Goal: Transaction & Acquisition: Purchase product/service

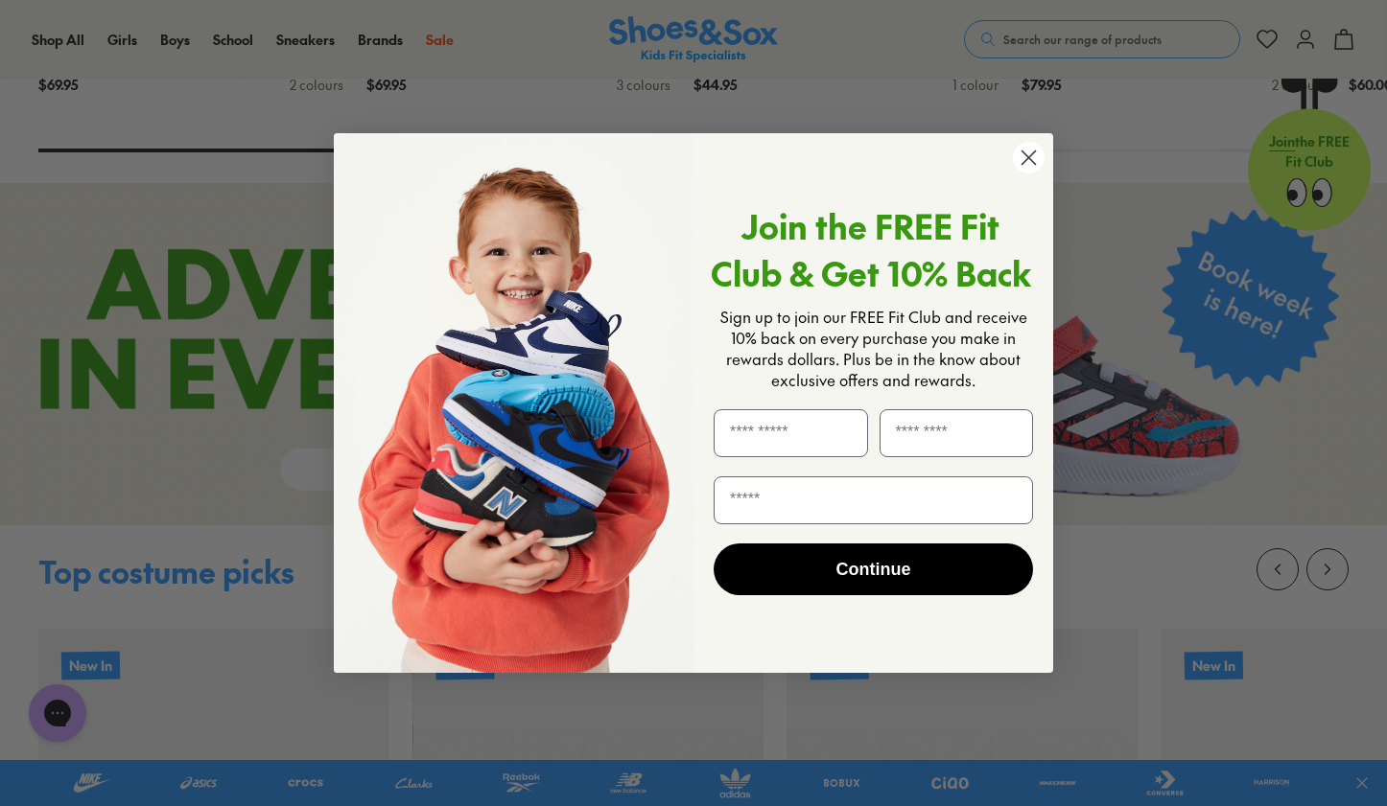
scroll to position [1576, 0]
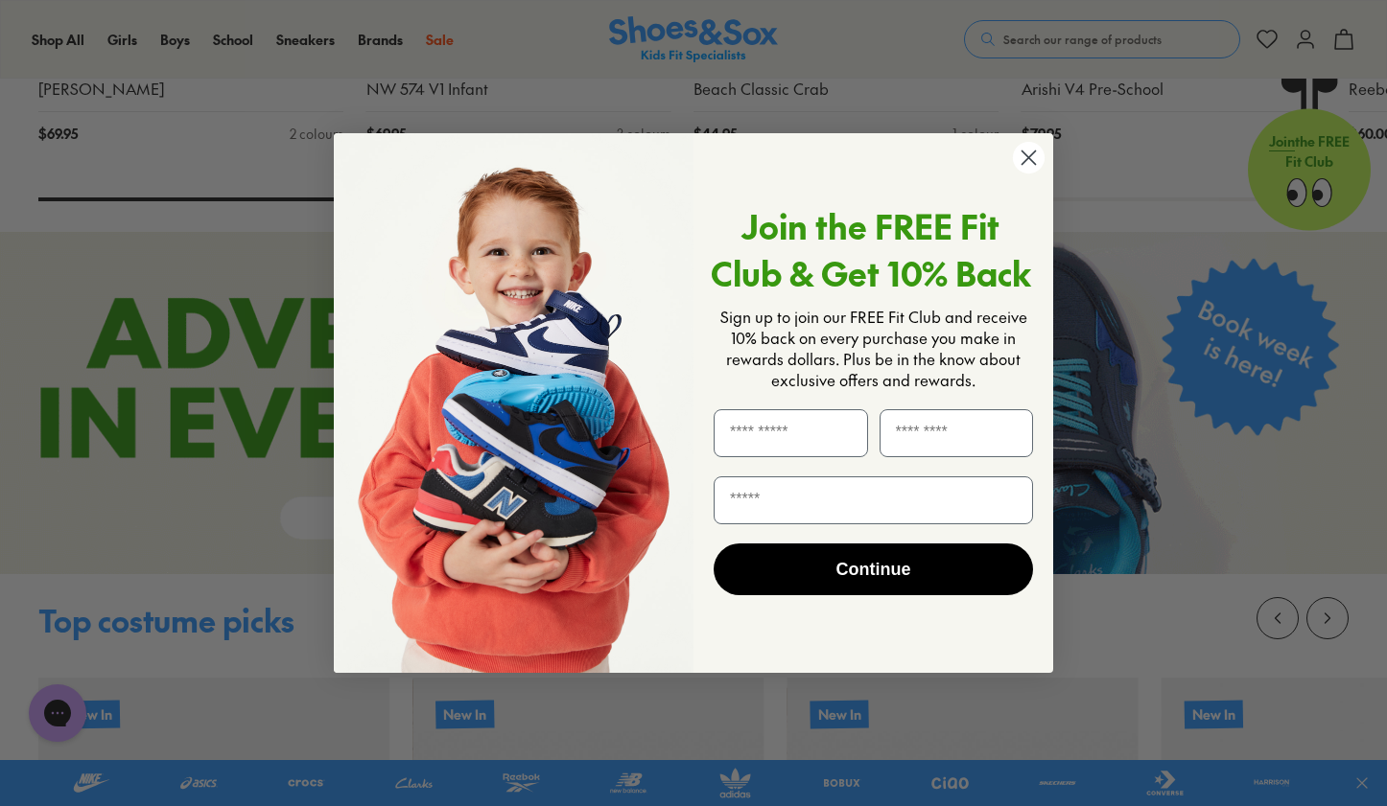
click at [1026, 161] on circle "Close dialog" at bounding box center [1029, 158] width 32 height 32
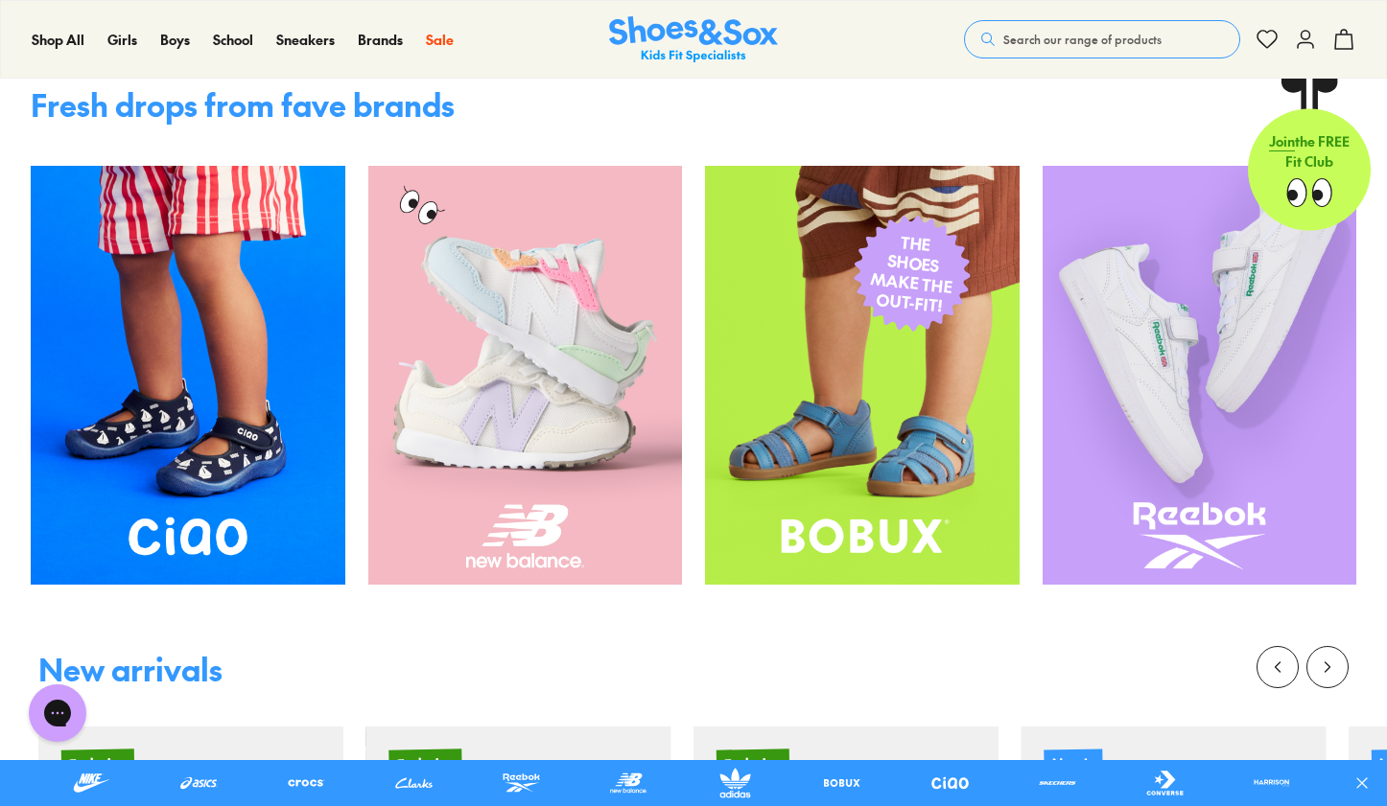
scroll to position [0, 0]
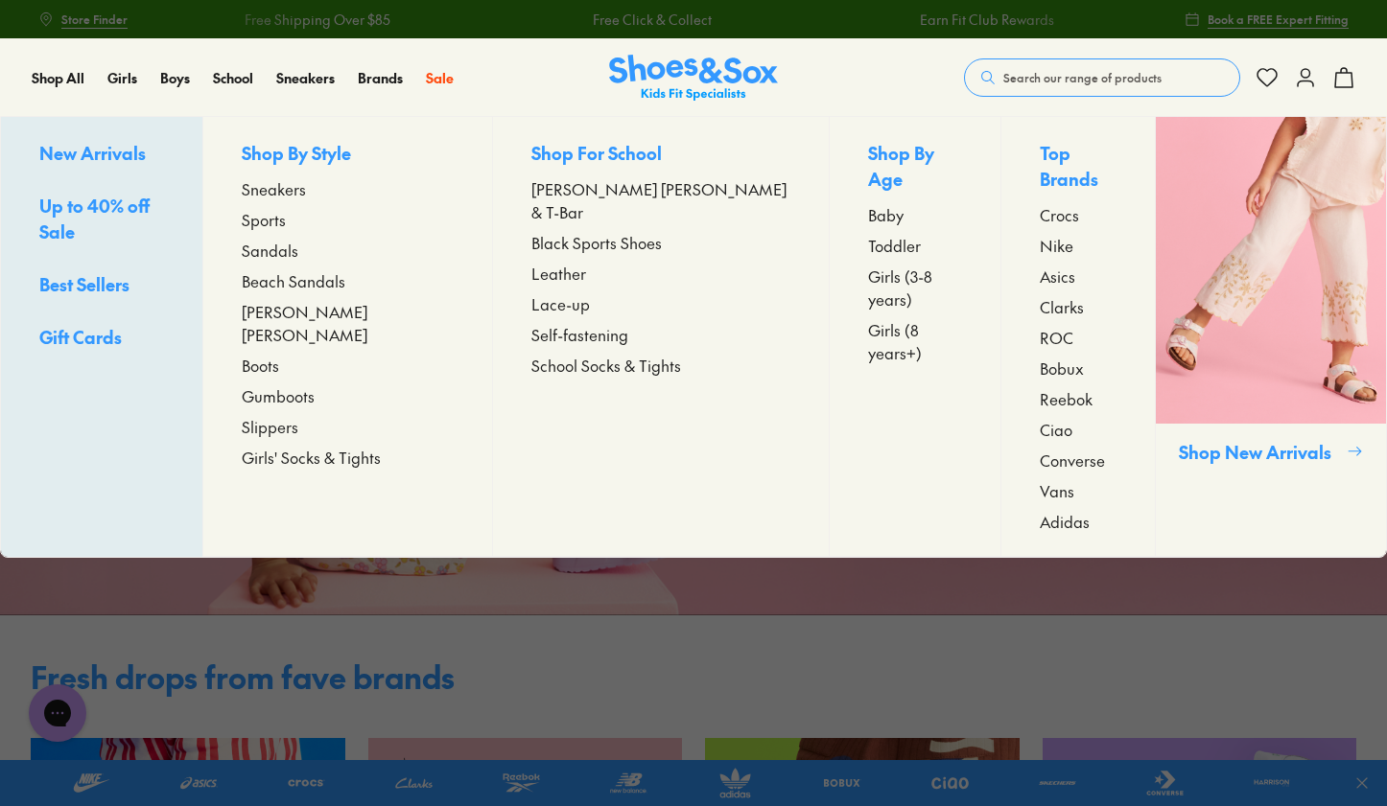
click at [306, 446] on span "Girls' Socks & Tights" at bounding box center [311, 457] width 139 height 23
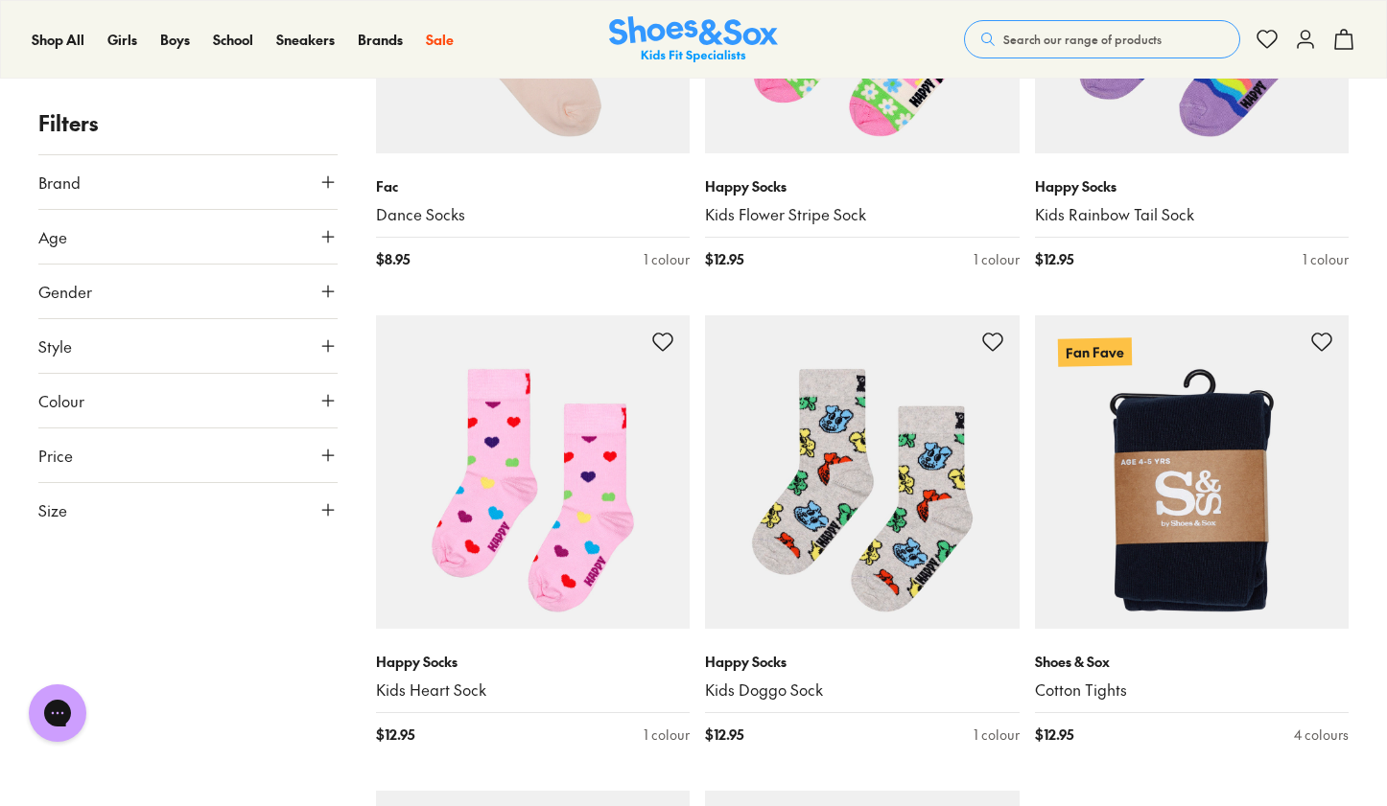
scroll to position [4360, 0]
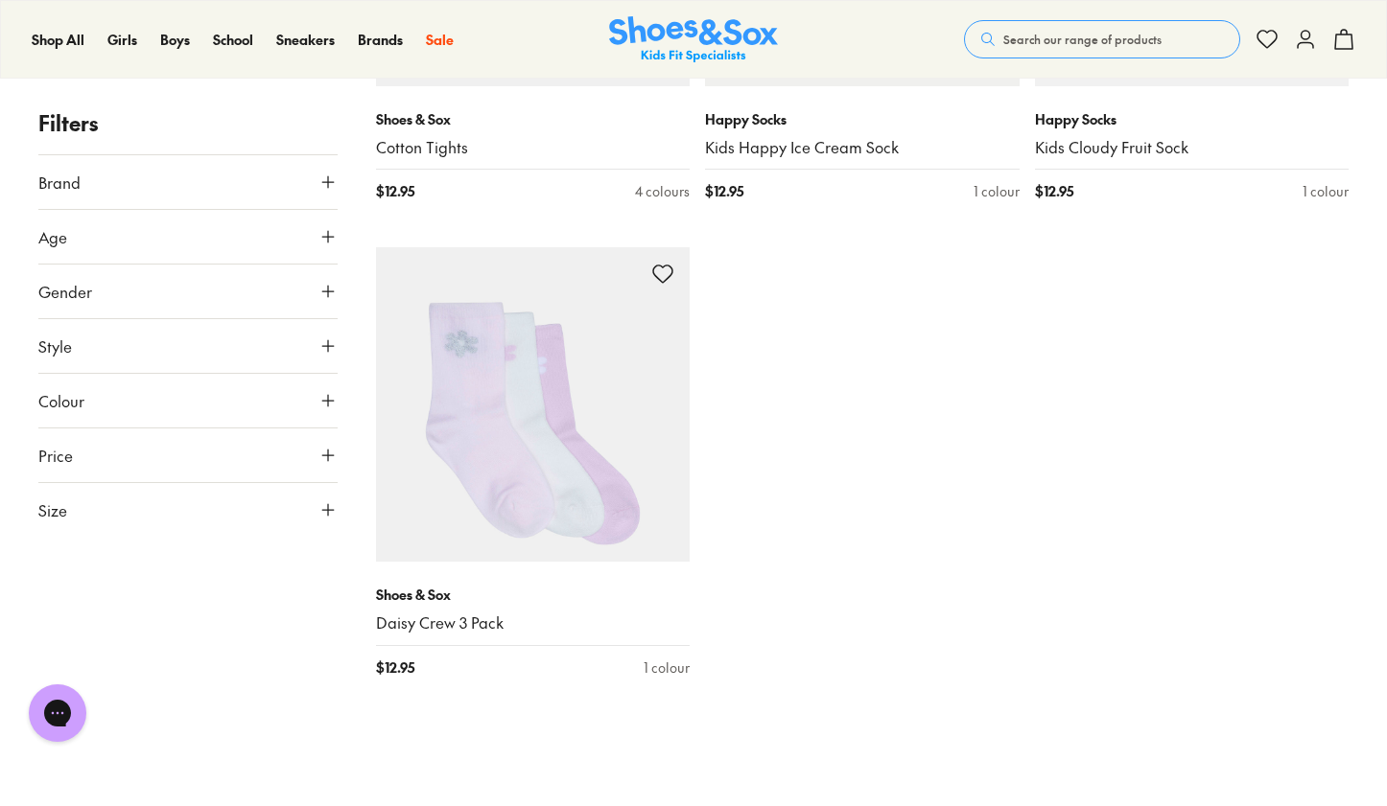
scroll to position [6329, 0]
